Goal: Task Accomplishment & Management: Complete application form

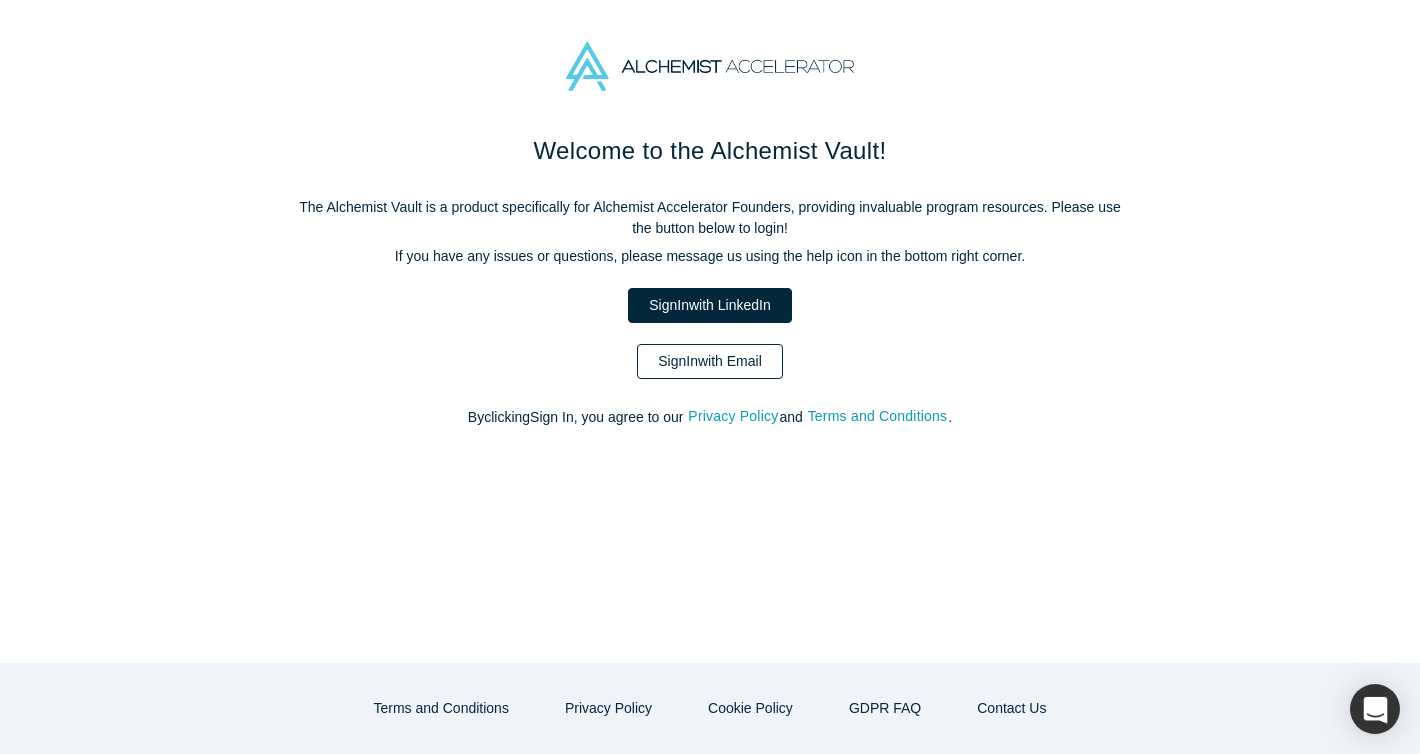
click at [704, 359] on link "Sign In with Email" at bounding box center [710, 361] width 146 height 35
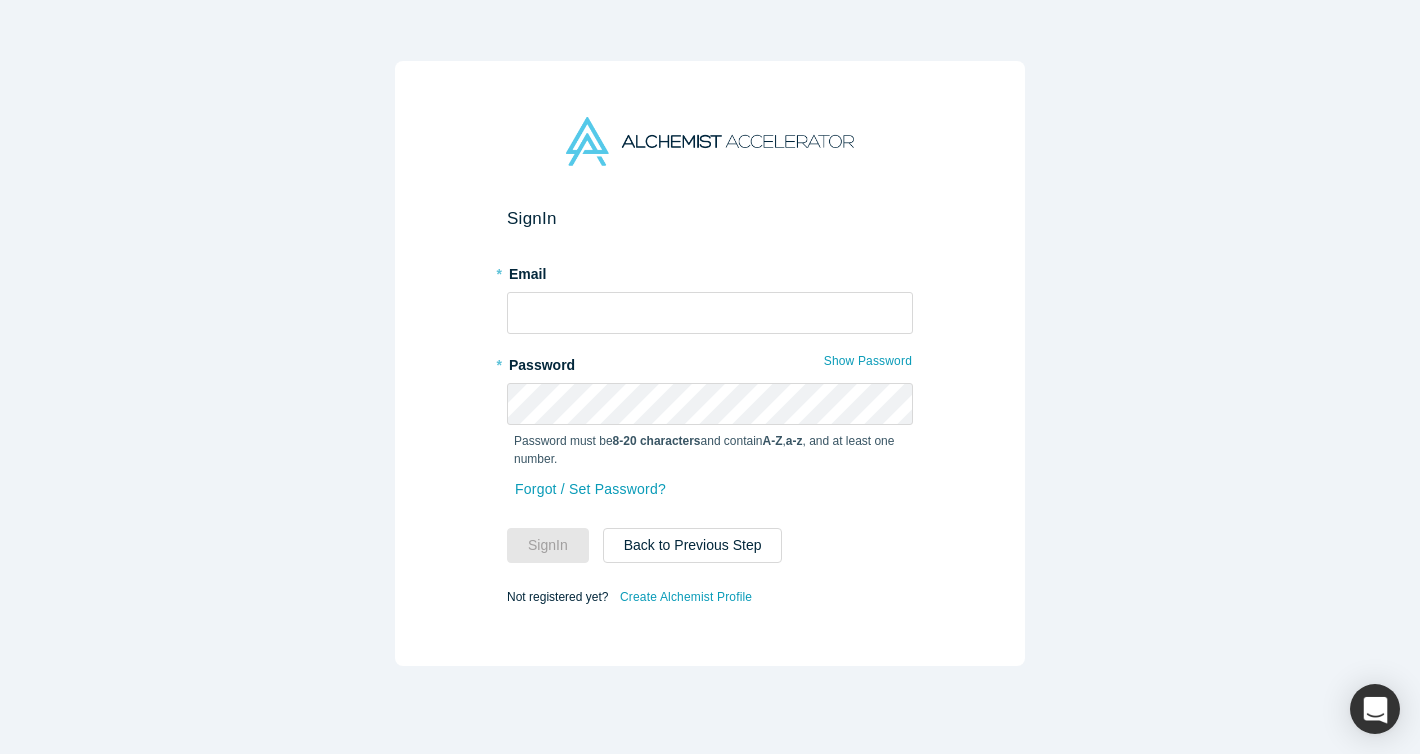
click at [633, 335] on form "Sign In * Email * Password Show Password Password must be 8-20 characters and c…" at bounding box center [710, 409] width 406 height 402
click at [632, 327] on input "text" at bounding box center [710, 313] width 406 height 42
type input "ふ"
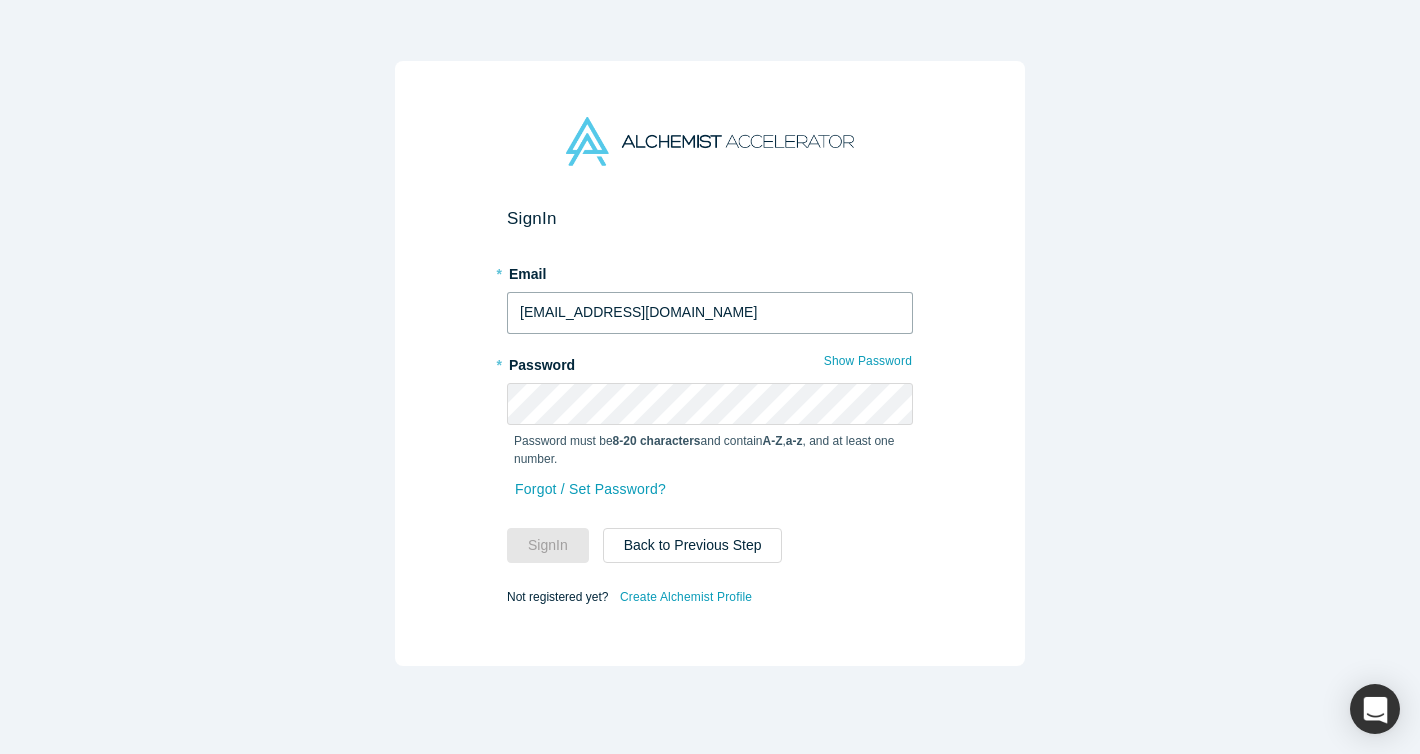
type input "fukayad@trinear-inc.com"
click at [554, 535] on button "Sign In" at bounding box center [548, 545] width 82 height 35
click at [538, 556] on button "Sign In" at bounding box center [548, 545] width 82 height 35
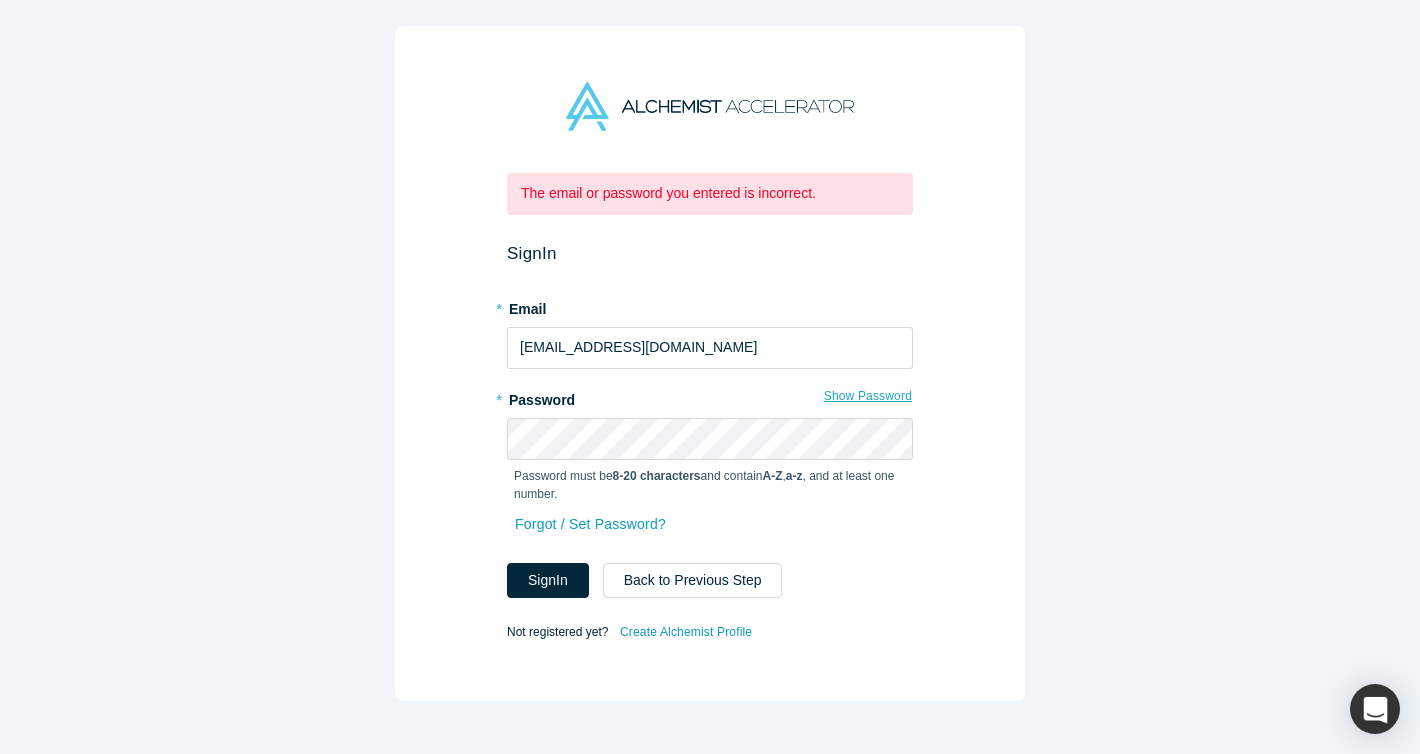
click at [882, 395] on button "Show Password" at bounding box center [868, 396] width 90 height 26
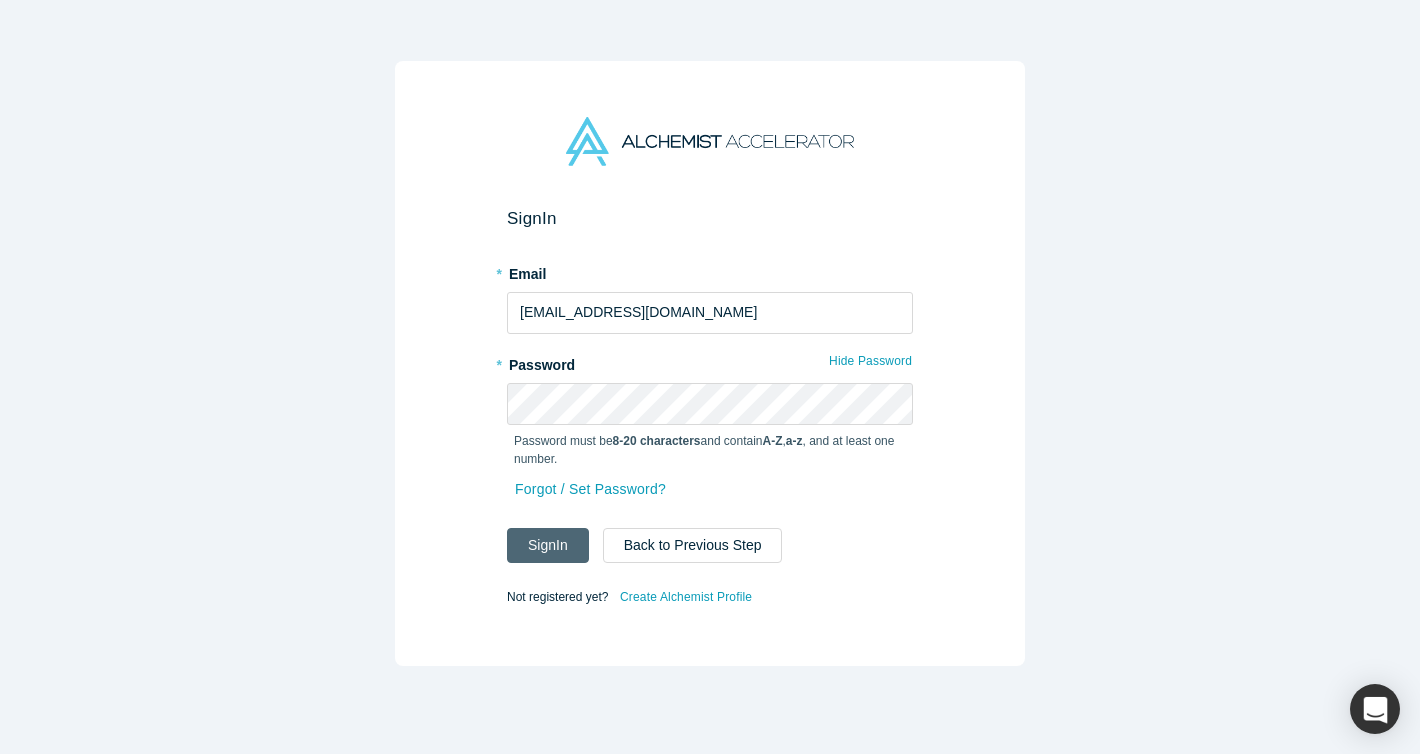
click at [554, 545] on button "Sign In" at bounding box center [548, 545] width 82 height 35
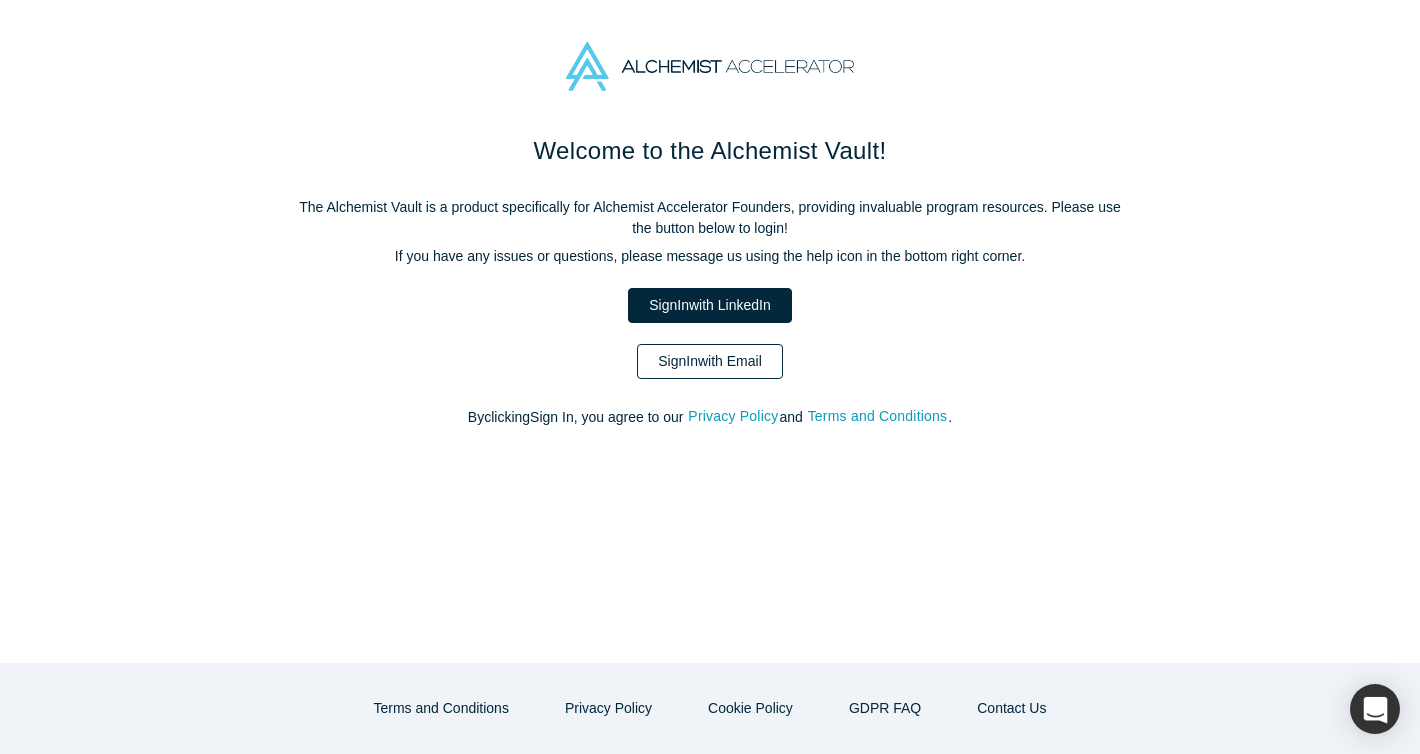
click at [739, 361] on link "Sign In with Email" at bounding box center [710, 361] width 146 height 35
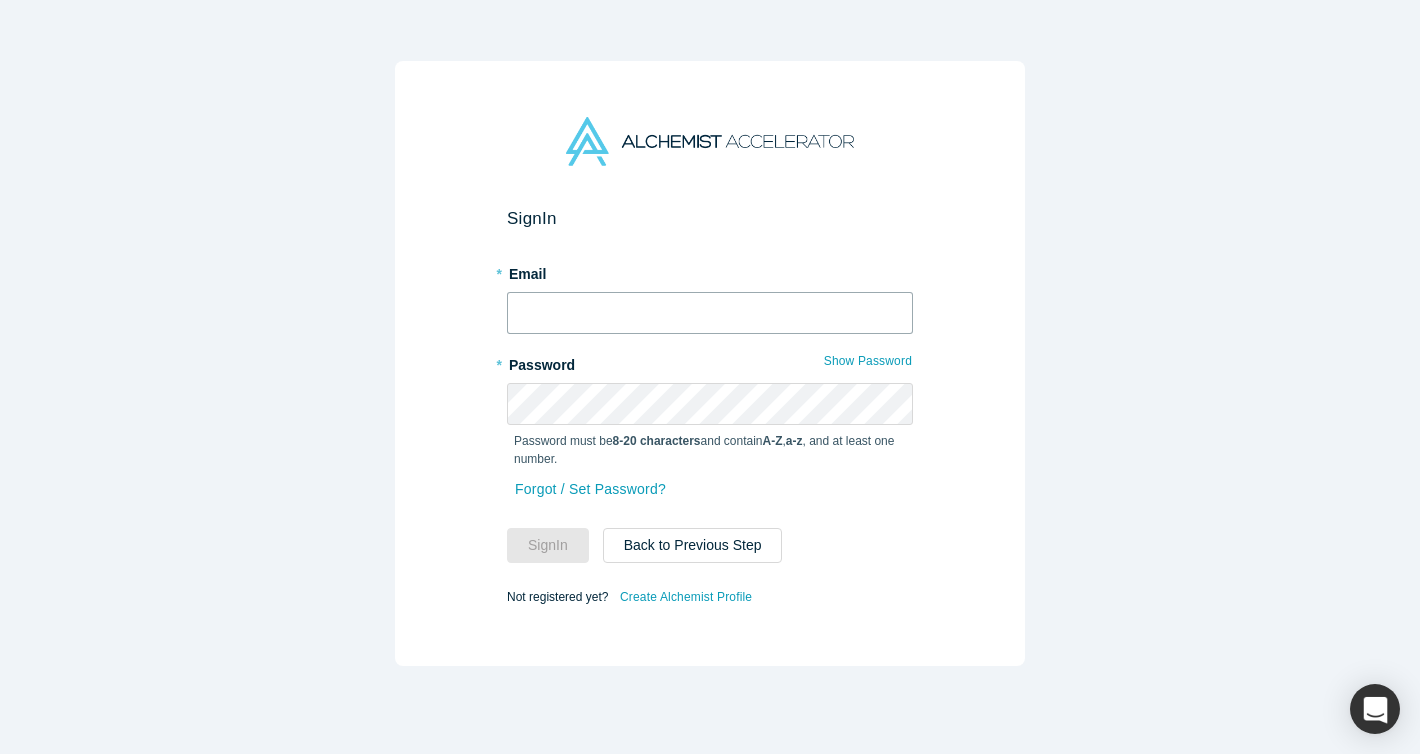
click at [759, 319] on input "text" at bounding box center [710, 313] width 406 height 42
type input "fukayad@trinear-inc.com"
click at [558, 495] on link "Forgot / Set Password?" at bounding box center [590, 489] width 153 height 35
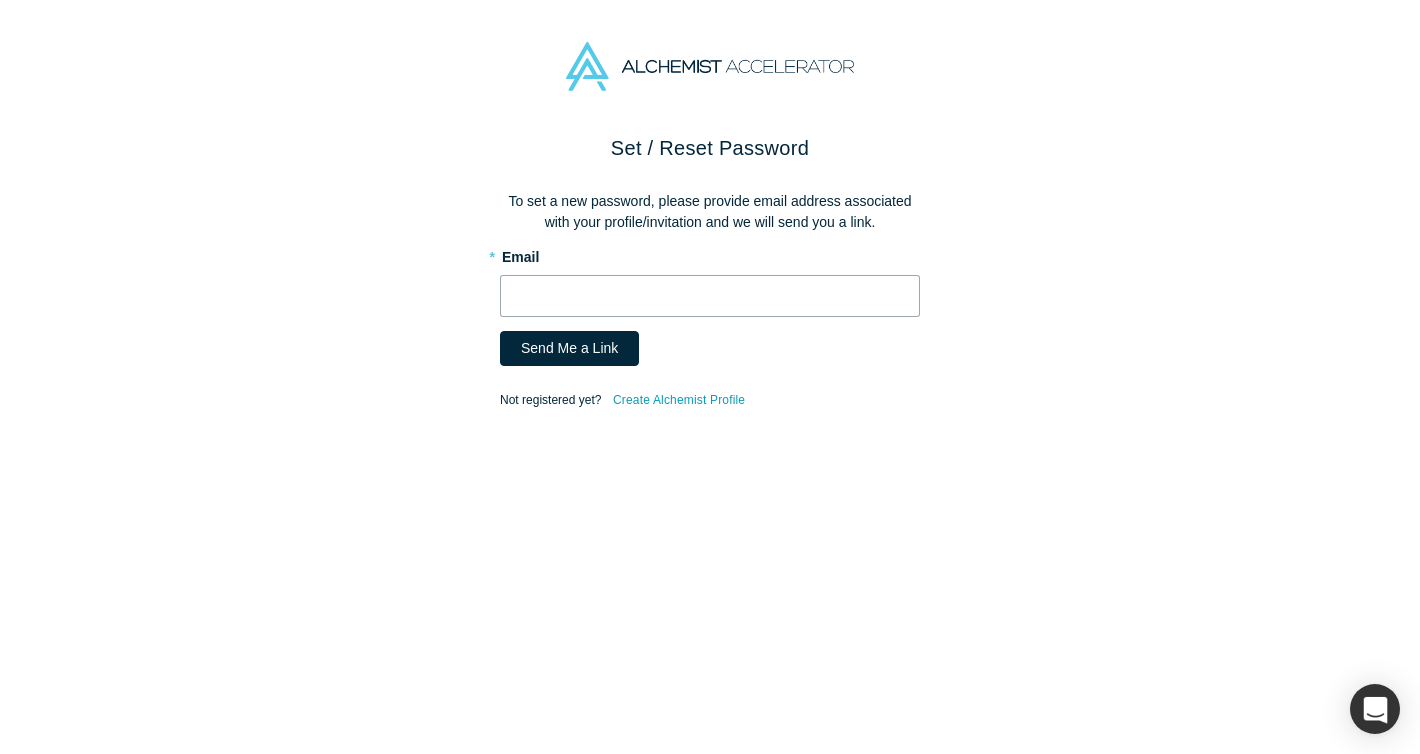
click at [641, 303] on input "text" at bounding box center [710, 296] width 420 height 42
type input "fukayad@trinear-inc.com"
click at [592, 353] on button "Send Me a Link" at bounding box center [569, 348] width 139 height 35
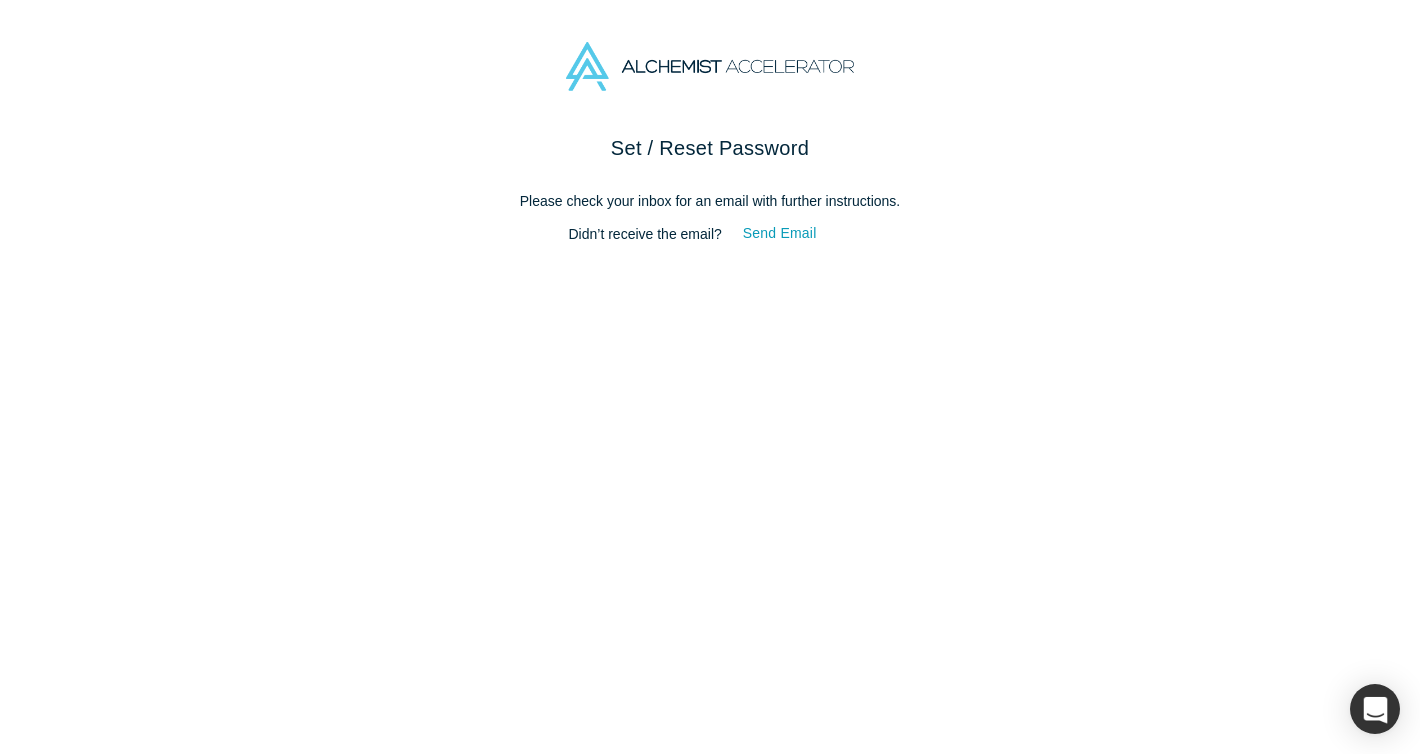
click at [728, 460] on div "Set / Reset Password Please check your inbox for an email with further instruct…" at bounding box center [710, 443] width 1420 height 621
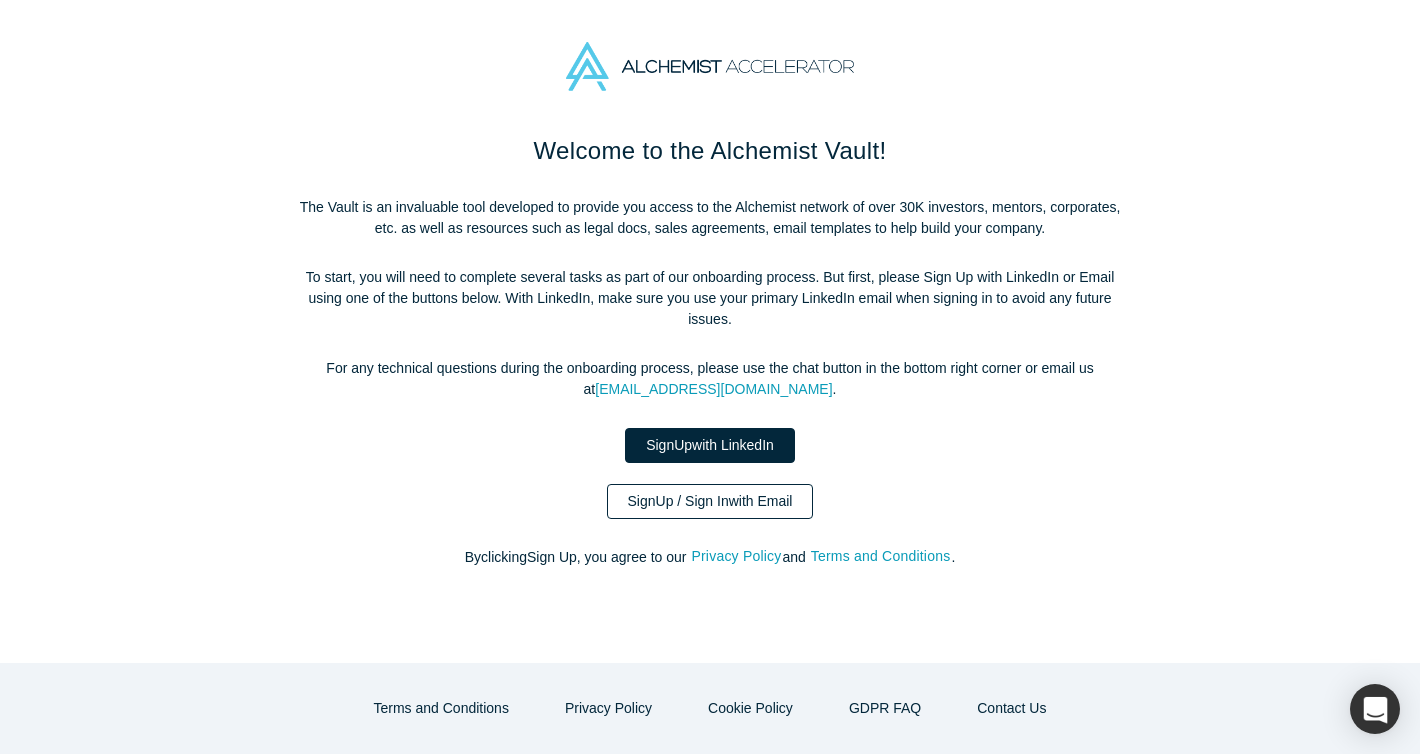
click at [756, 499] on link "Sign Up / Sign In with Email" at bounding box center [710, 501] width 207 height 35
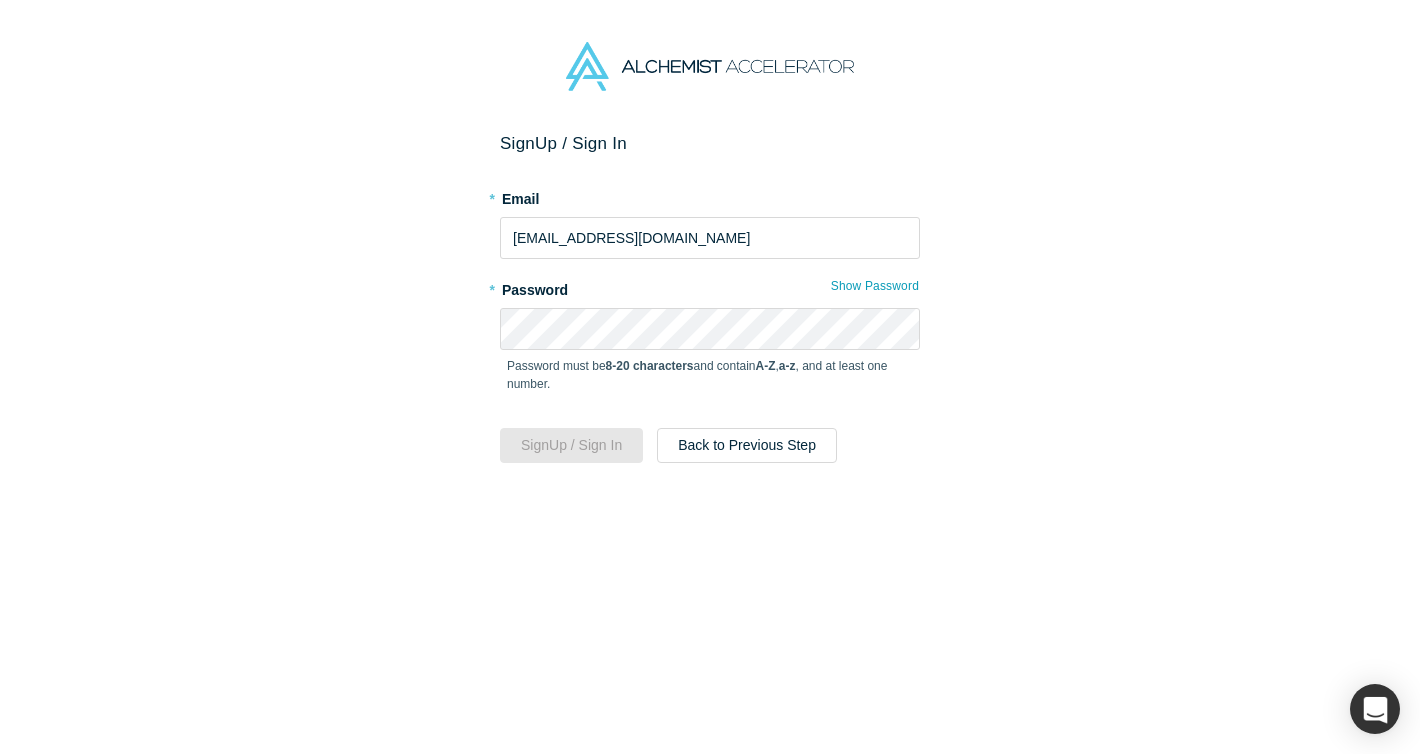
click at [452, 395] on div "Sign Up / Sign In * Email fukayad@trinear-inc.com * Password Show Password Pass…" at bounding box center [710, 443] width 1420 height 621
click at [563, 452] on button "Sign Up / Sign In" at bounding box center [571, 445] width 143 height 35
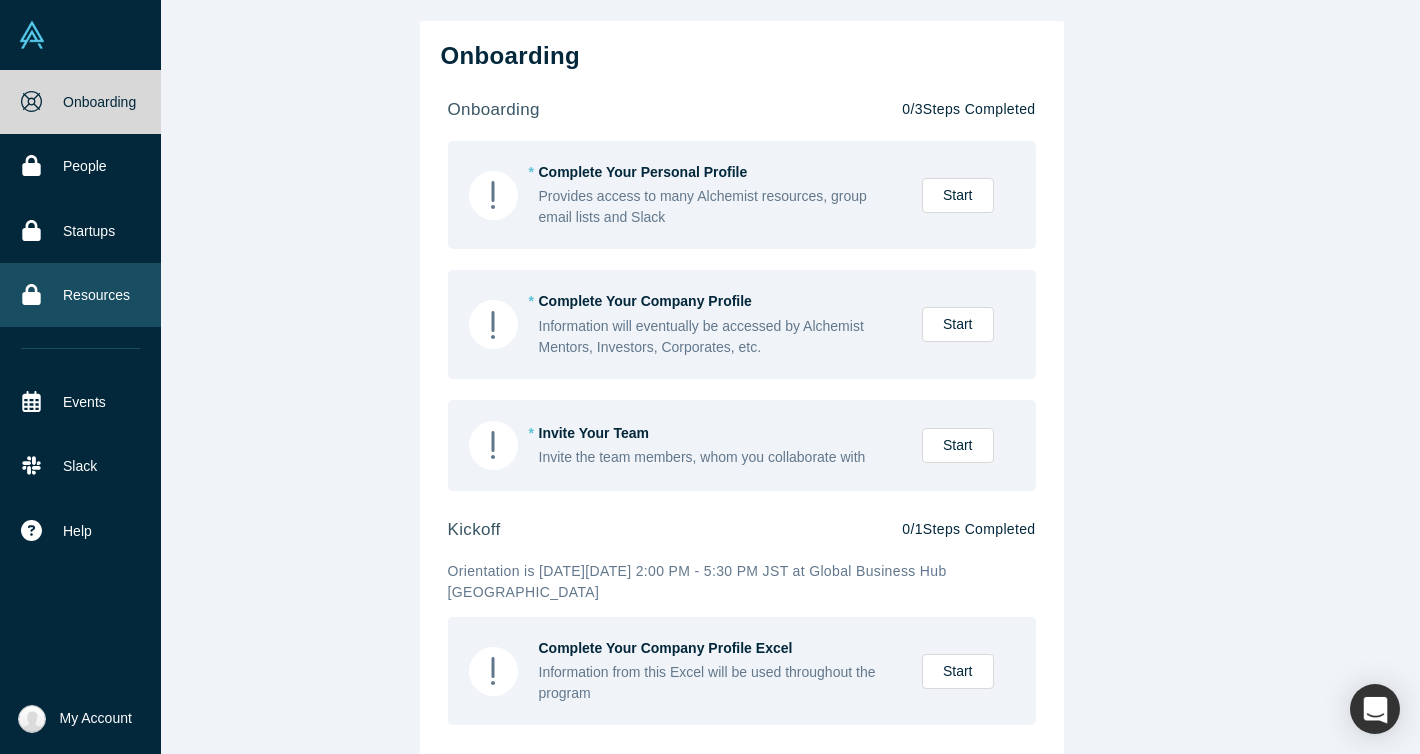
click at [126, 294] on link "Resources" at bounding box center [80, 295] width 161 height 64
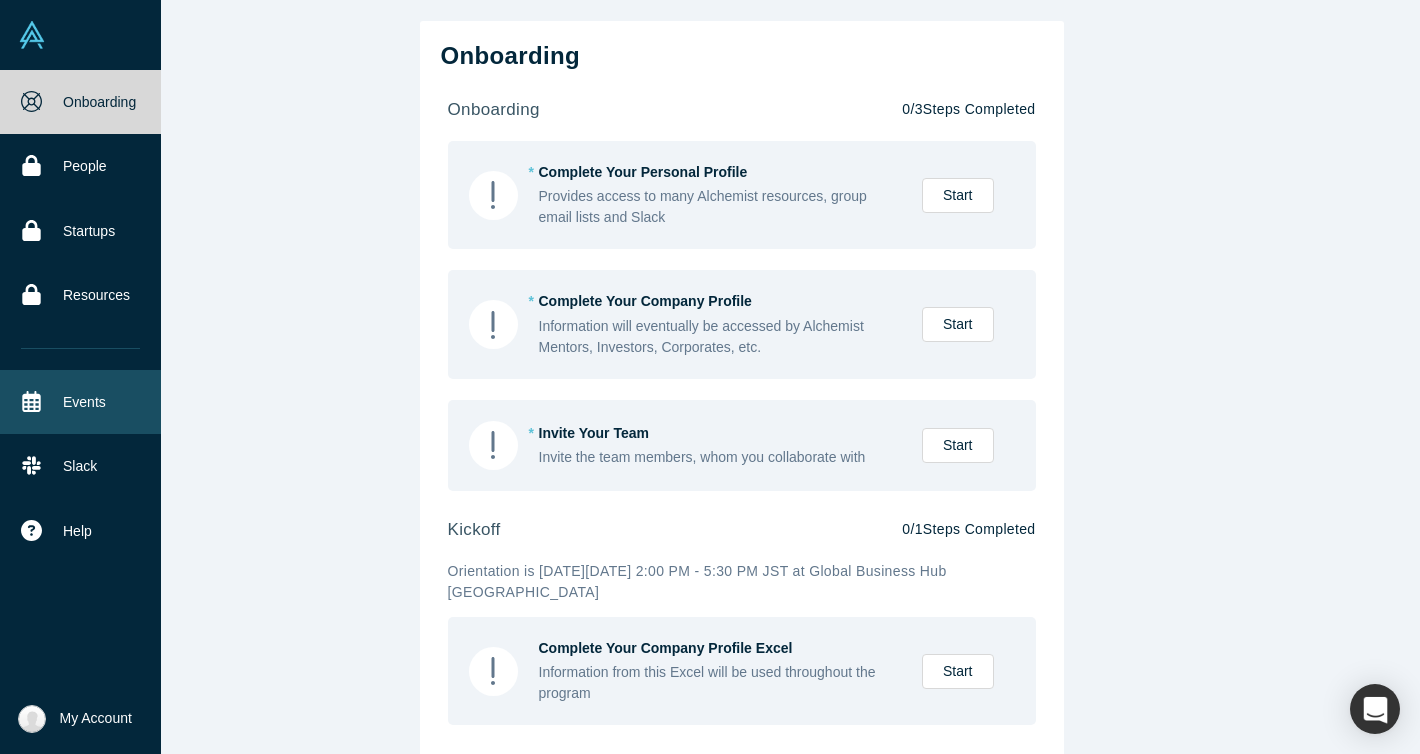
click at [21, 396] on icon at bounding box center [31, 401] width 21 height 21
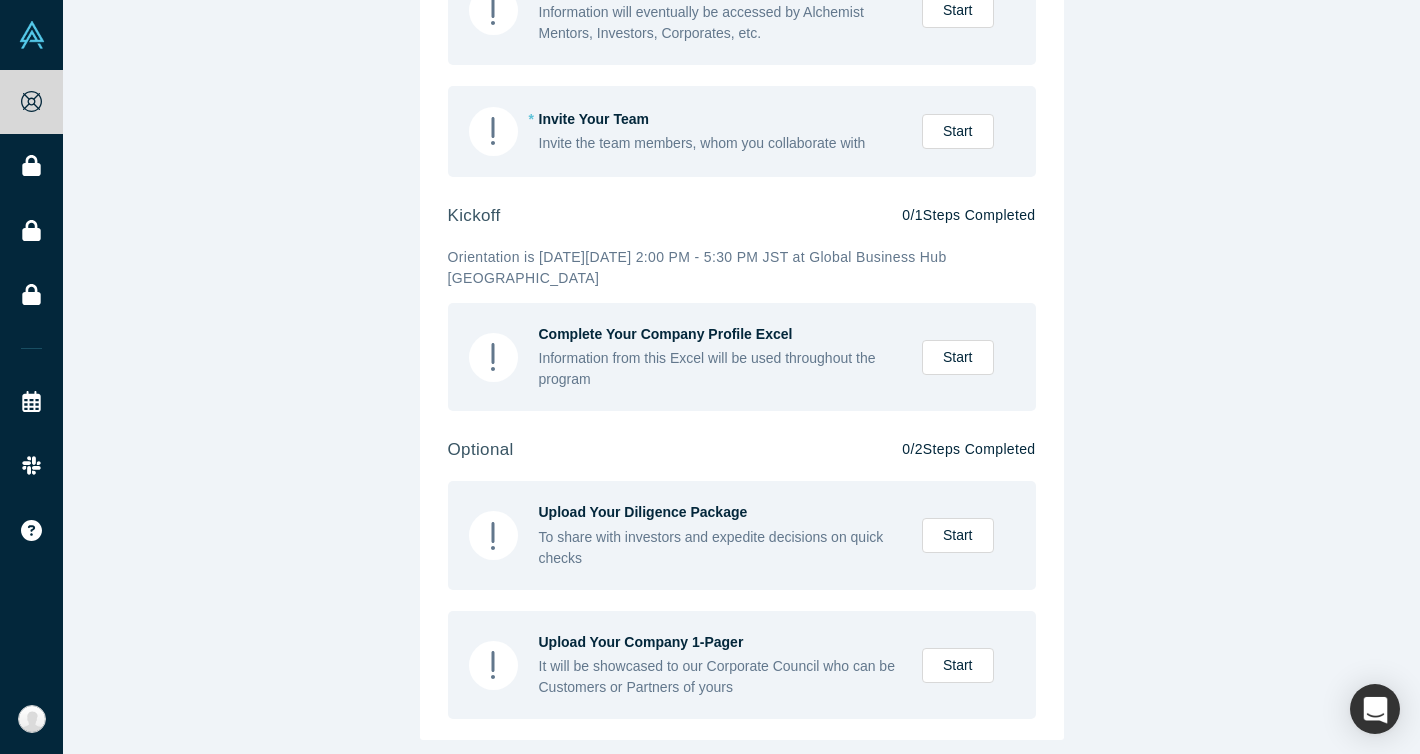
scroll to position [312, 0]
